Goal: Find specific page/section: Go to known website

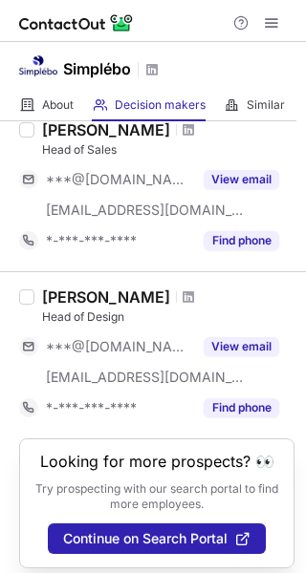
scroll to position [810, 0]
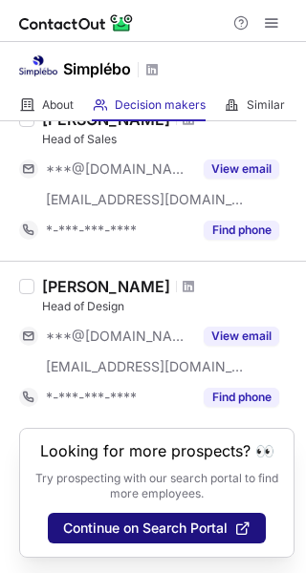
click at [103, 536] on span "Continue on Search Portal" at bounding box center [145, 528] width 164 height 15
